Goal: Task Accomplishment & Management: Use online tool/utility

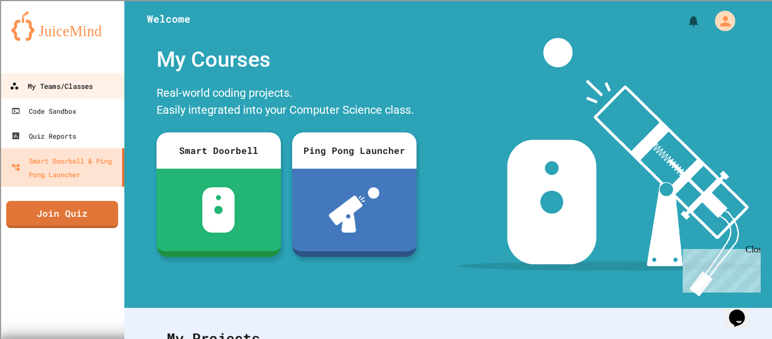
click at [75, 89] on div "My Teams/Classes" at bounding box center [51, 86] width 83 height 14
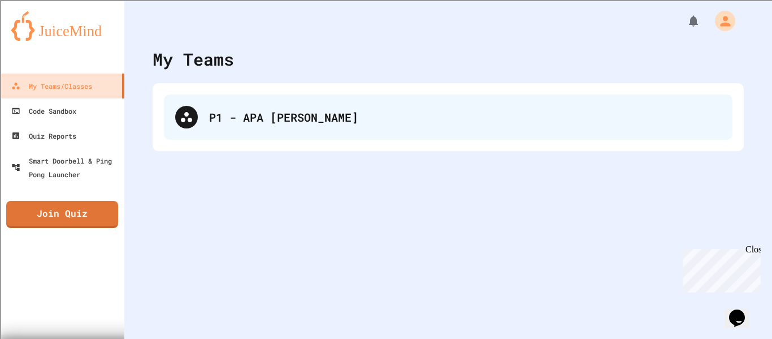
click at [253, 124] on div "P1 - APA [PERSON_NAME]" at bounding box center [465, 117] width 512 height 17
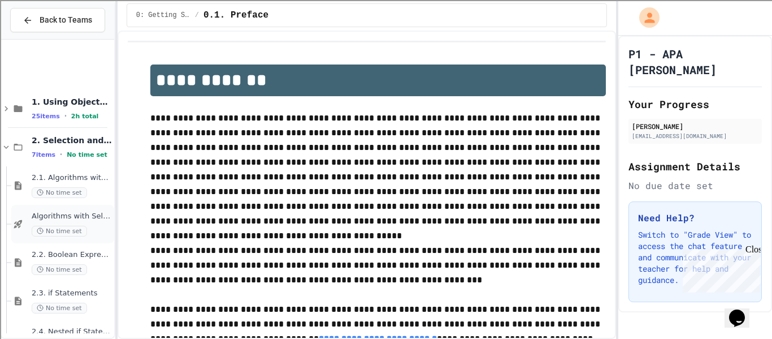
scroll to position [109, 0]
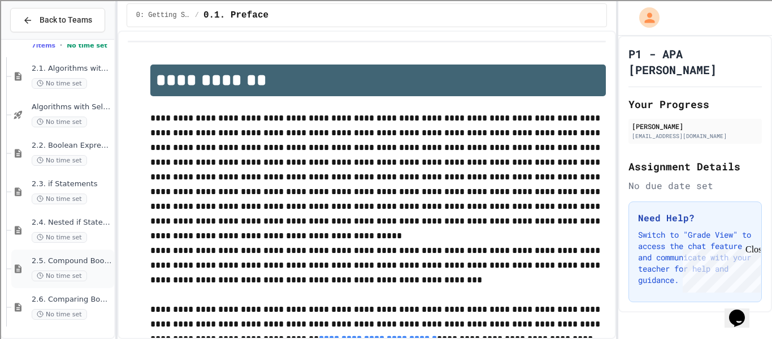
click at [71, 260] on span "2.5. Compound Boolean Expressions" at bounding box center [72, 261] width 80 height 10
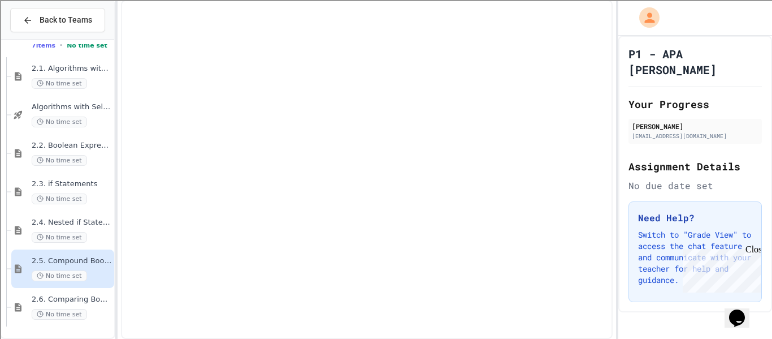
scroll to position [96, 0]
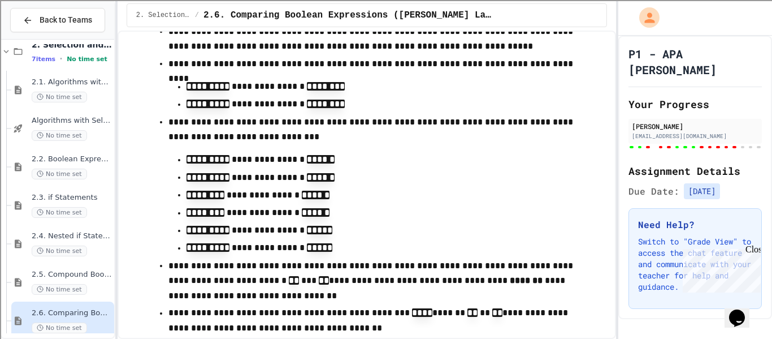
scroll to position [10930, 0]
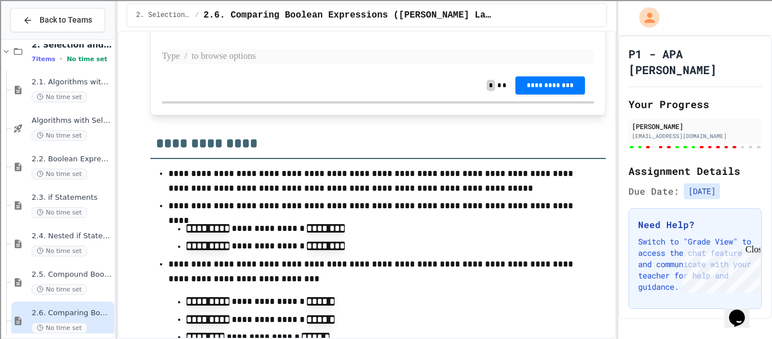
scroll to position [10766, 0]
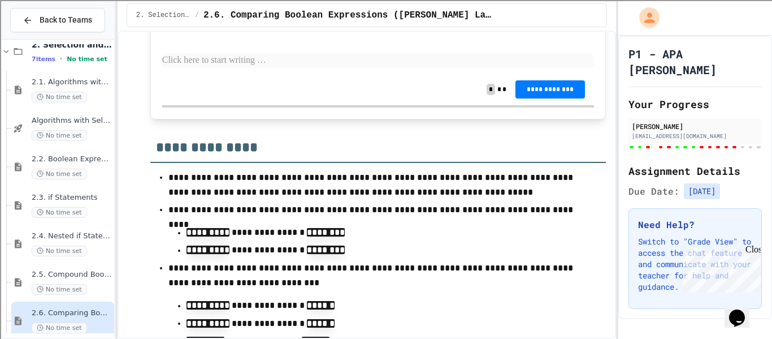
drag, startPoint x: 270, startPoint y: 81, endPoint x: 421, endPoint y: 84, distance: 151.6
copy code "**********"
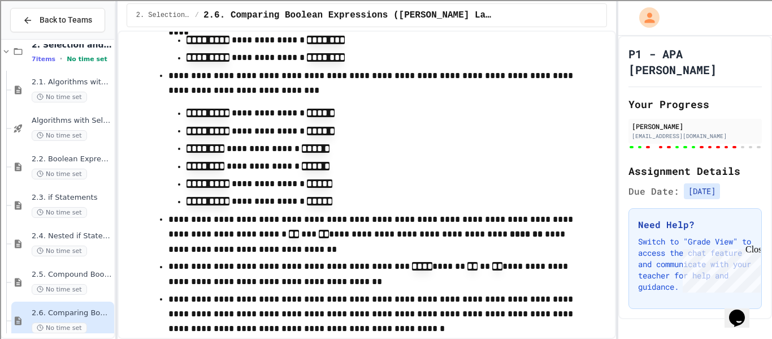
scroll to position [10963, 0]
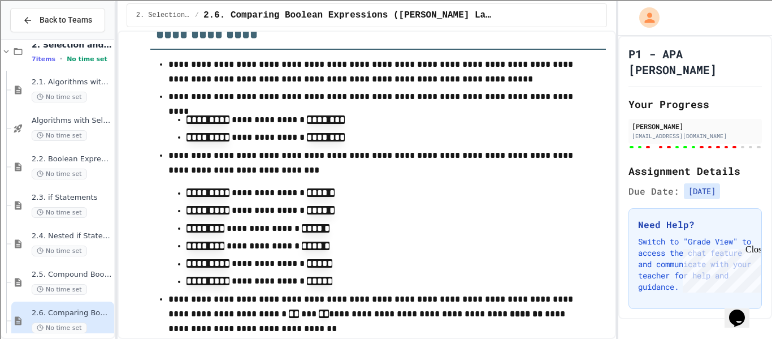
scroll to position [10977, 0]
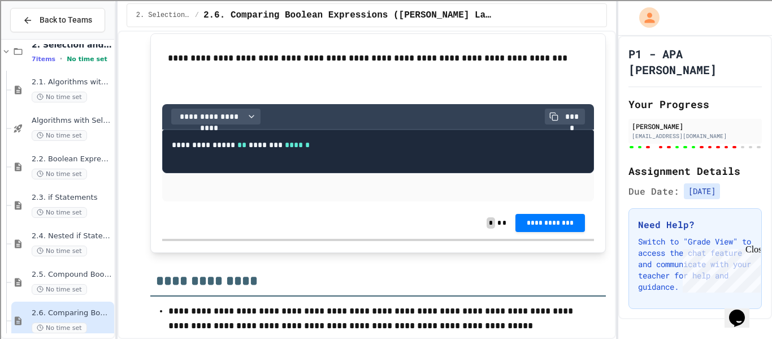
scroll to position [10730, 0]
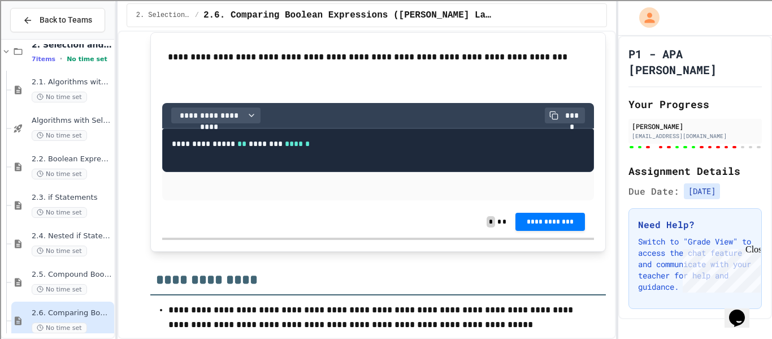
drag, startPoint x: 270, startPoint y: 167, endPoint x: 422, endPoint y: 170, distance: 151.6
copy code "**********"
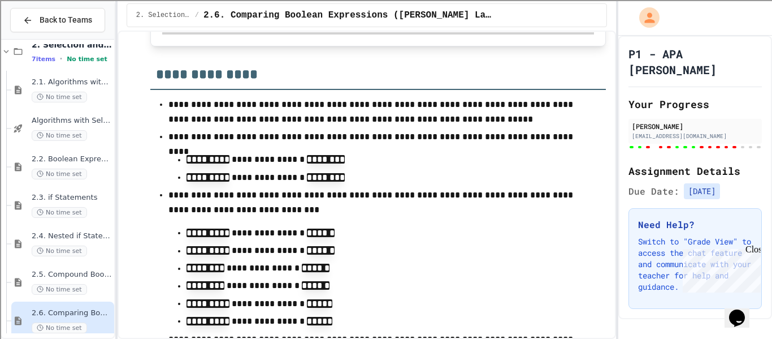
scroll to position [10955, 0]
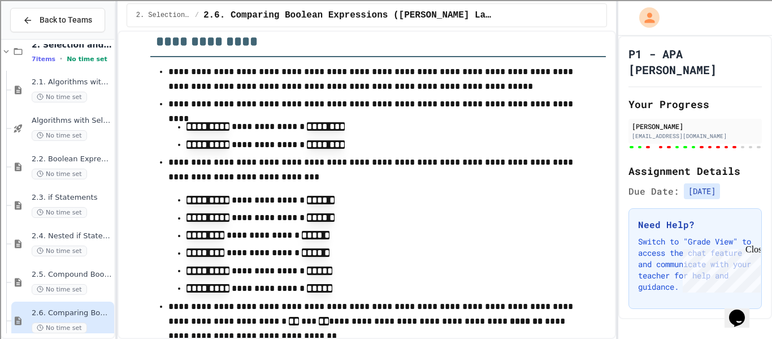
scroll to position [10974, 0]
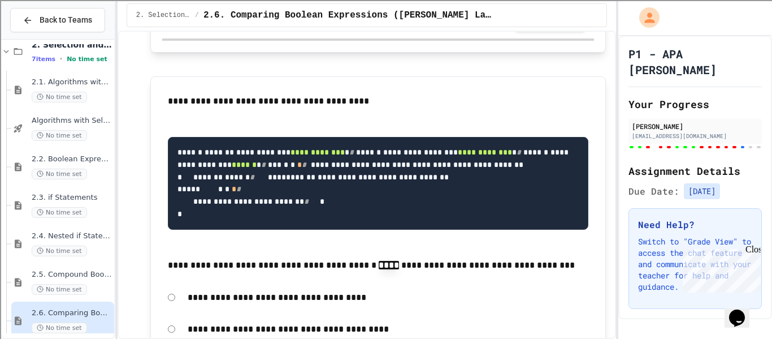
scroll to position [11646, 0]
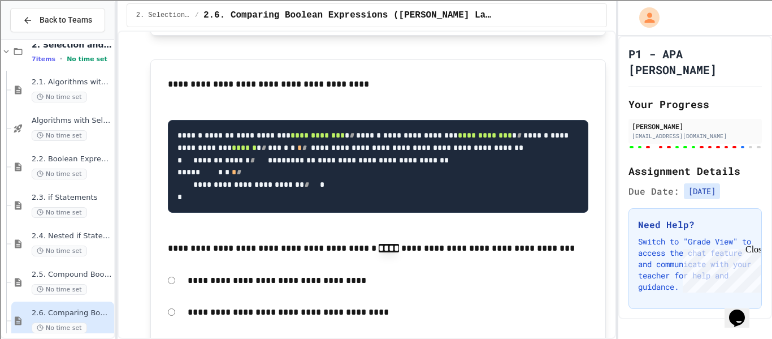
scroll to position [11670, 0]
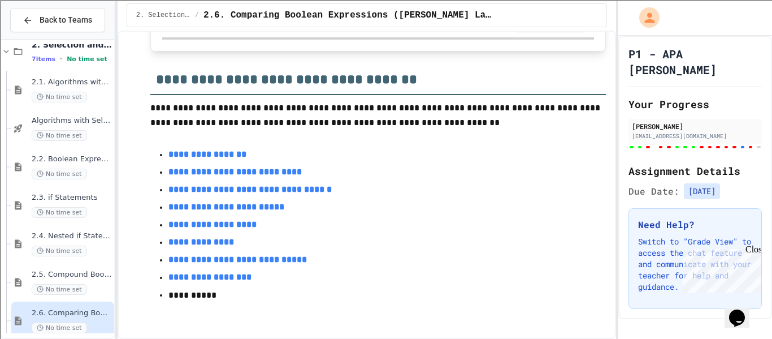
scroll to position [12220, 0]
click at [538, 25] on span "**********" at bounding box center [550, 20] width 51 height 9
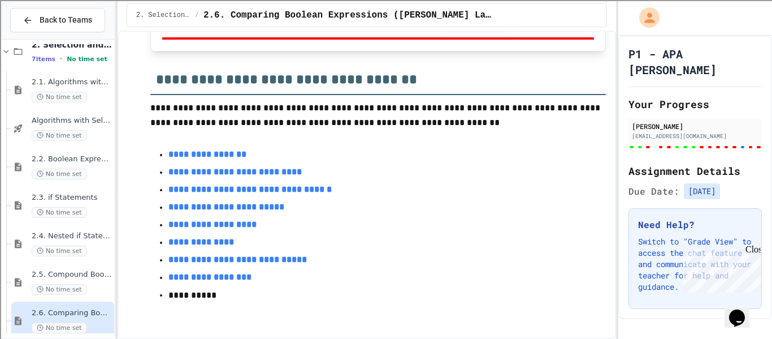
scroll to position [12244, 0]
